Goal: Transaction & Acquisition: Purchase product/service

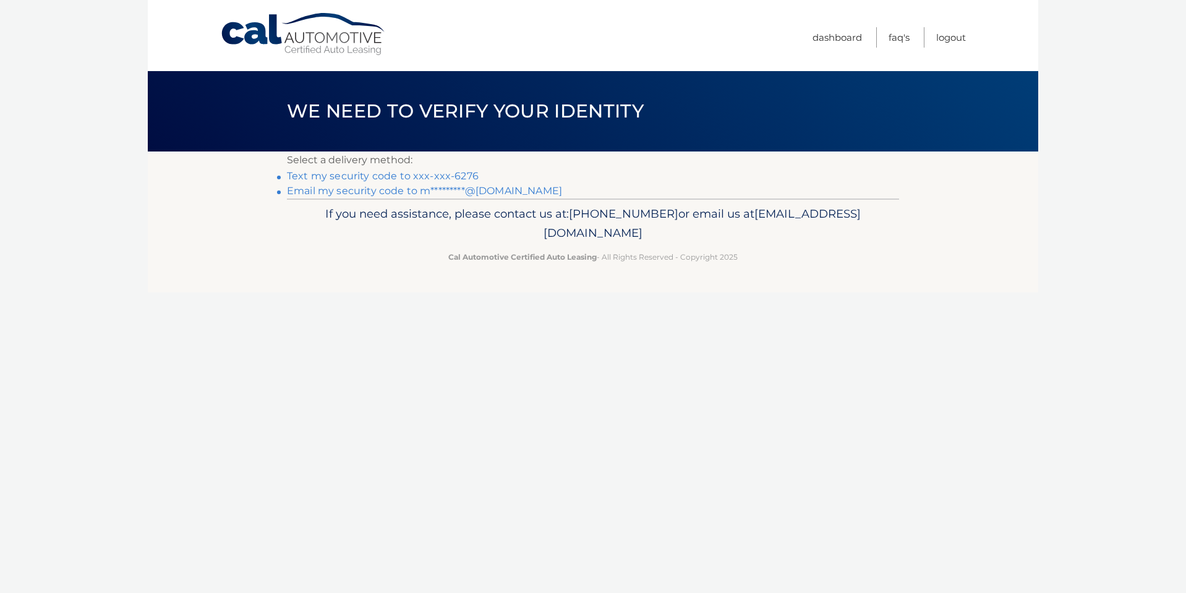
click at [345, 174] on link "Text my security code to xxx-xxx-6276" at bounding box center [383, 176] width 192 height 12
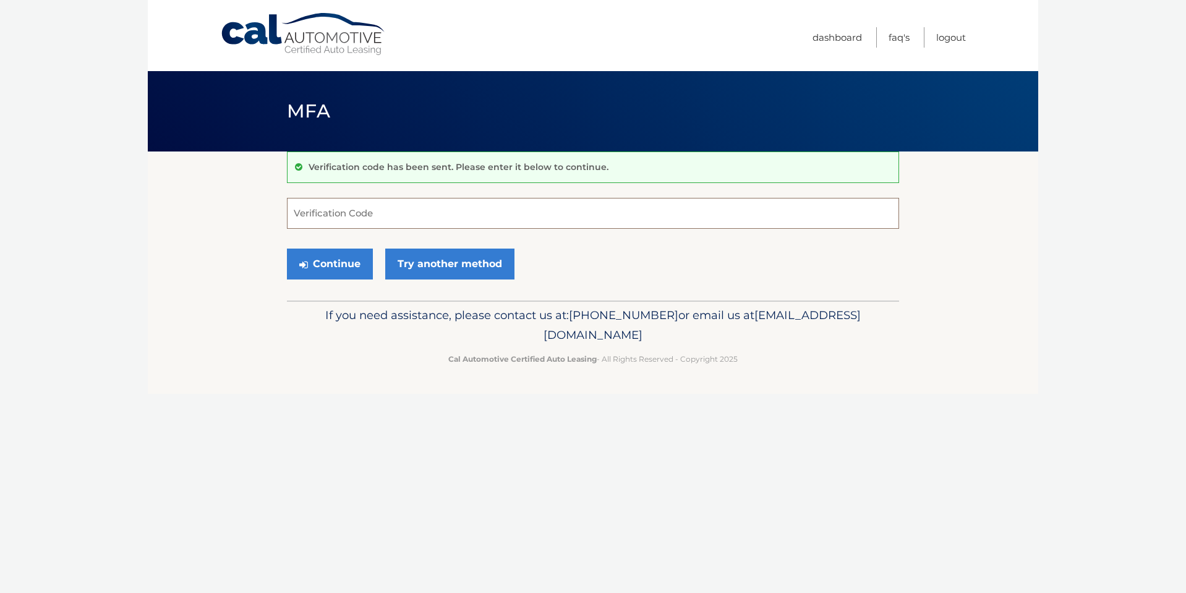
click at [397, 207] on input "Verification Code" at bounding box center [593, 213] width 612 height 31
type input "652231"
click at [348, 268] on button "Continue" at bounding box center [330, 264] width 86 height 31
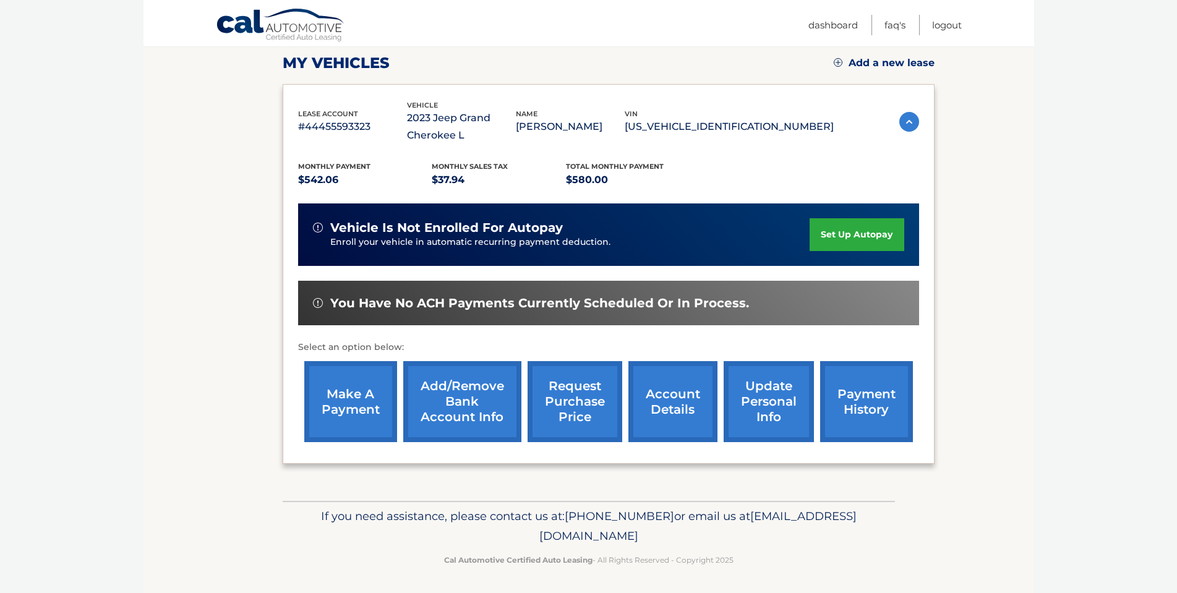
scroll to position [174, 0]
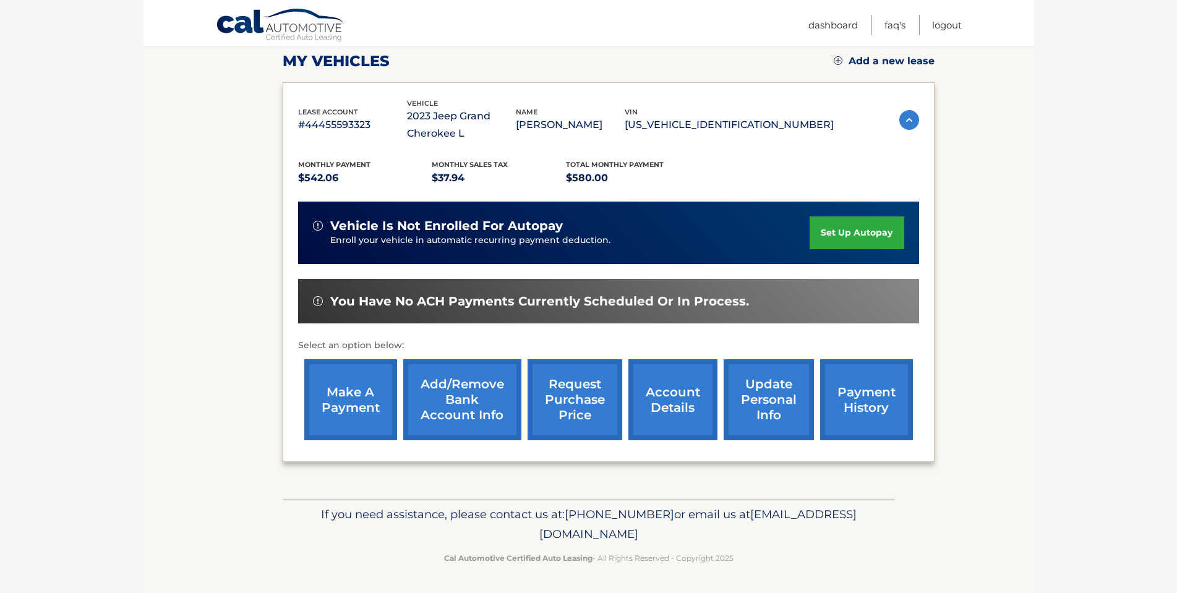
click at [353, 393] on link "make a payment" at bounding box center [350, 399] width 93 height 81
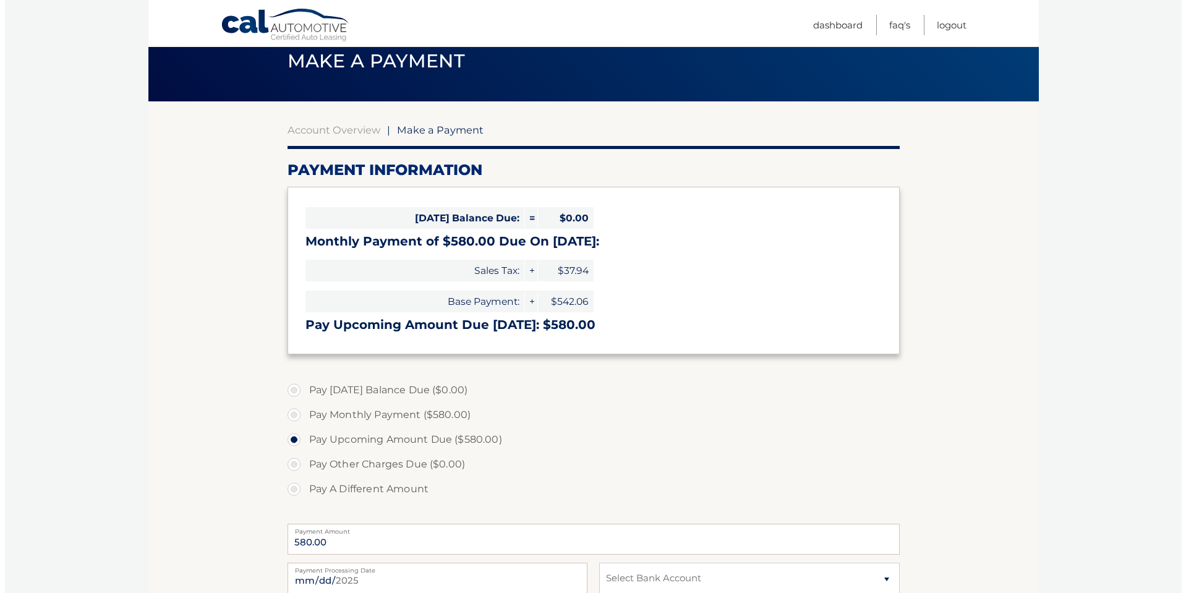
scroll to position [186, 0]
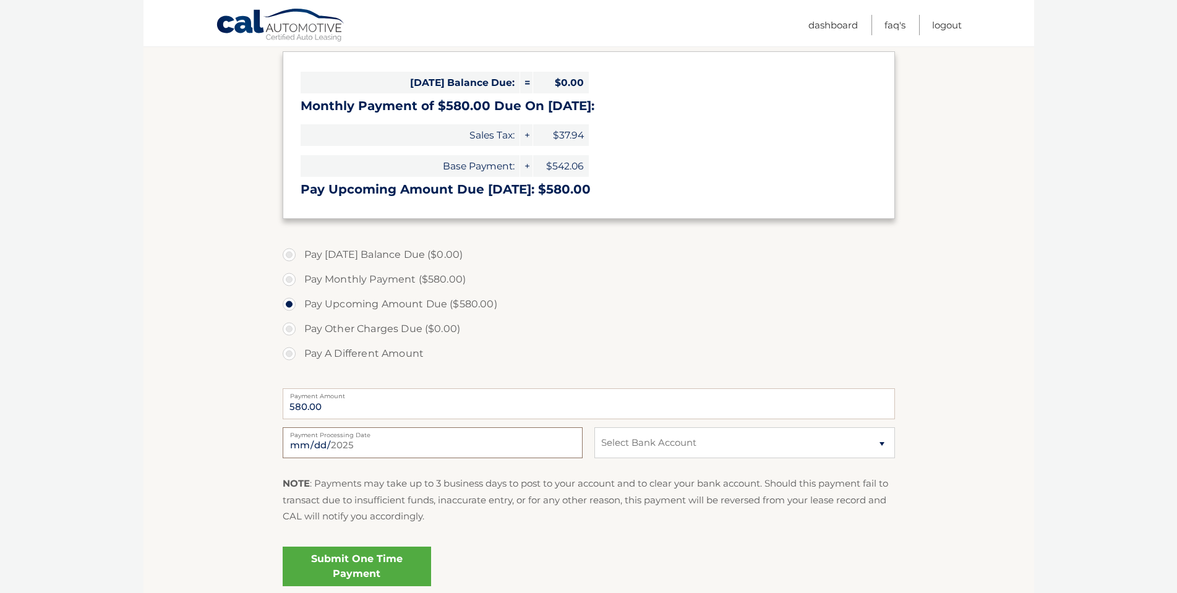
click at [354, 449] on input "2025-09-26" at bounding box center [433, 442] width 300 height 31
type input "2025-09-27"
click at [836, 440] on select "Select Bank Account Checking USAA FEDERAL SAVINGS BANK *****6511 Checking NAVY …" at bounding box center [744, 442] width 300 height 31
select select "YjcwMDNhZDMtNGM0ZC00MTUxLWI3ZTUtOWVmNDJlYmFhY2Nj"
click at [594, 427] on select "Select Bank Account Checking USAA FEDERAL SAVINGS BANK *****6511 Checking NAVY …" at bounding box center [744, 442] width 300 height 31
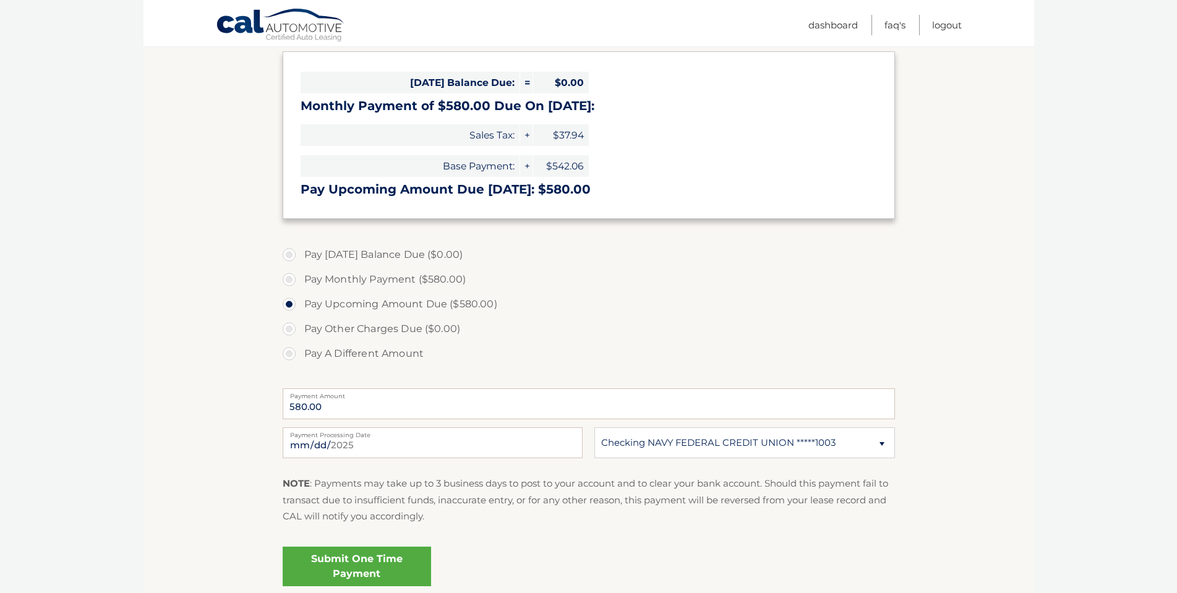
click at [448, 526] on div "NOTE : Payments may take up to 3 business days to post to your account and to c…" at bounding box center [589, 505] width 612 height 58
click at [344, 560] on link "Submit One Time Payment" at bounding box center [357, 567] width 148 height 40
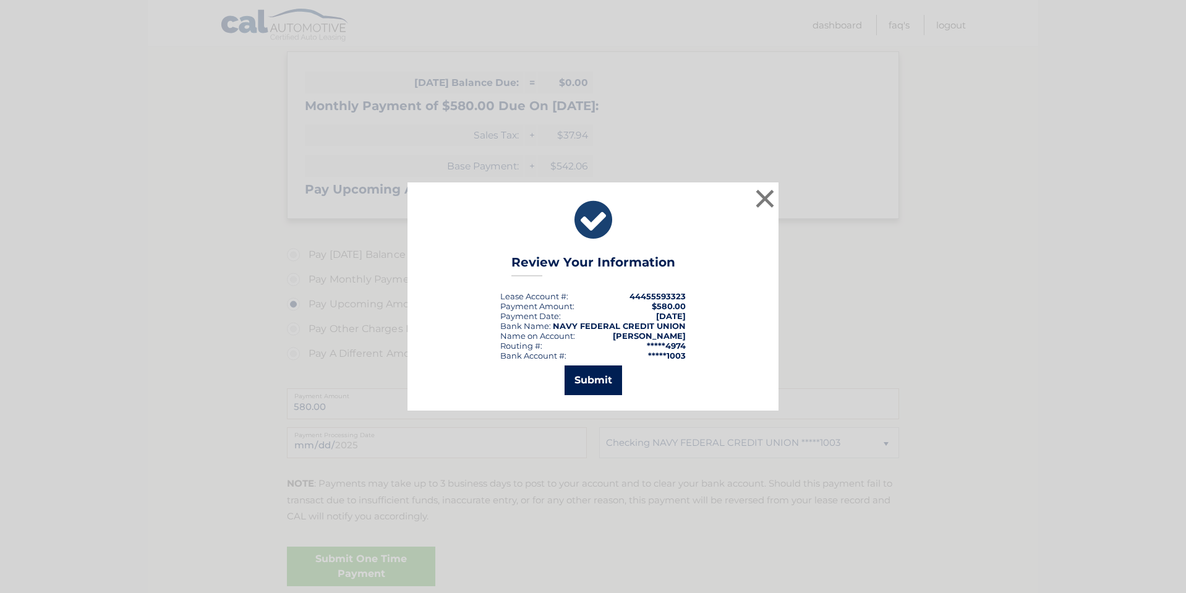
click at [604, 383] on button "Submit" at bounding box center [594, 381] width 58 height 30
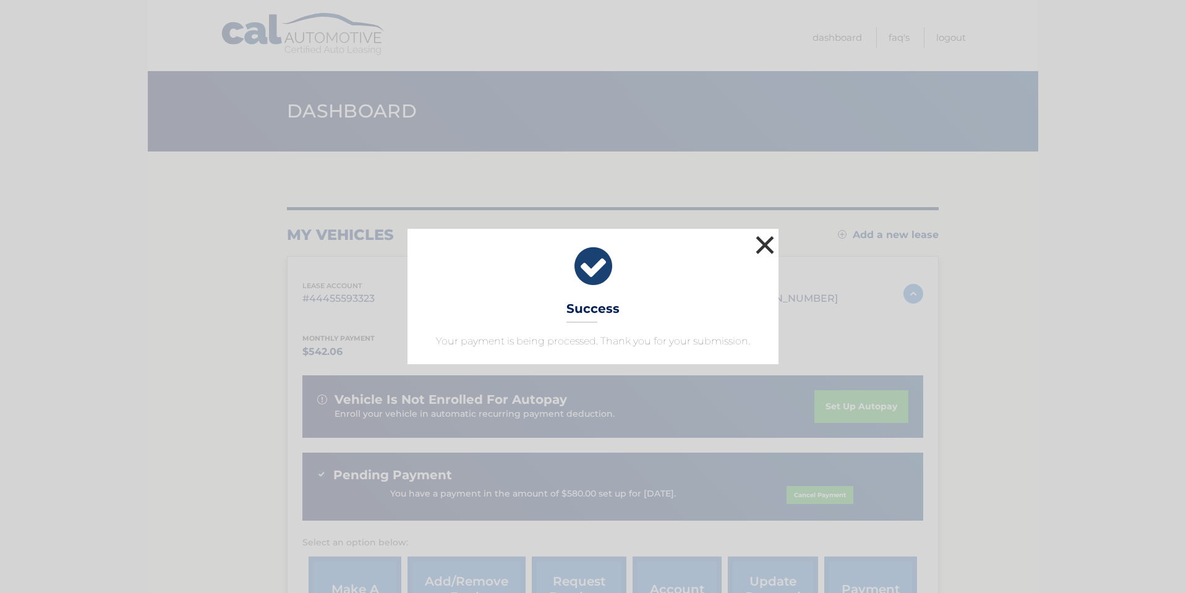
click at [766, 249] on button "×" at bounding box center [765, 245] width 25 height 25
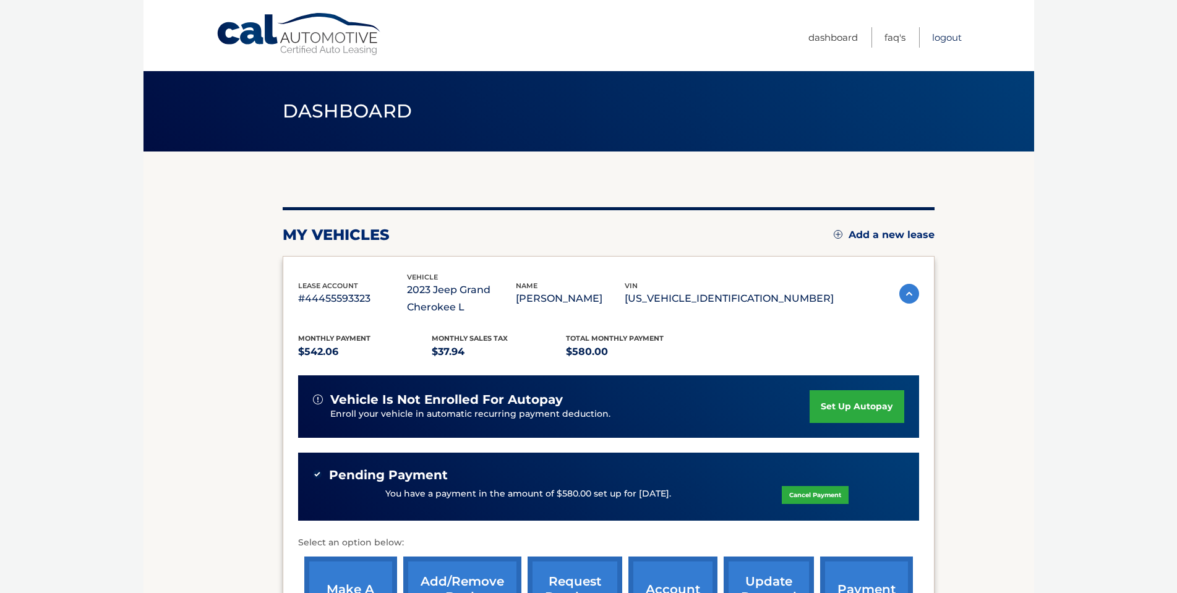
click at [952, 40] on link "Logout" at bounding box center [947, 37] width 30 height 20
